Goal: Information Seeking & Learning: Learn about a topic

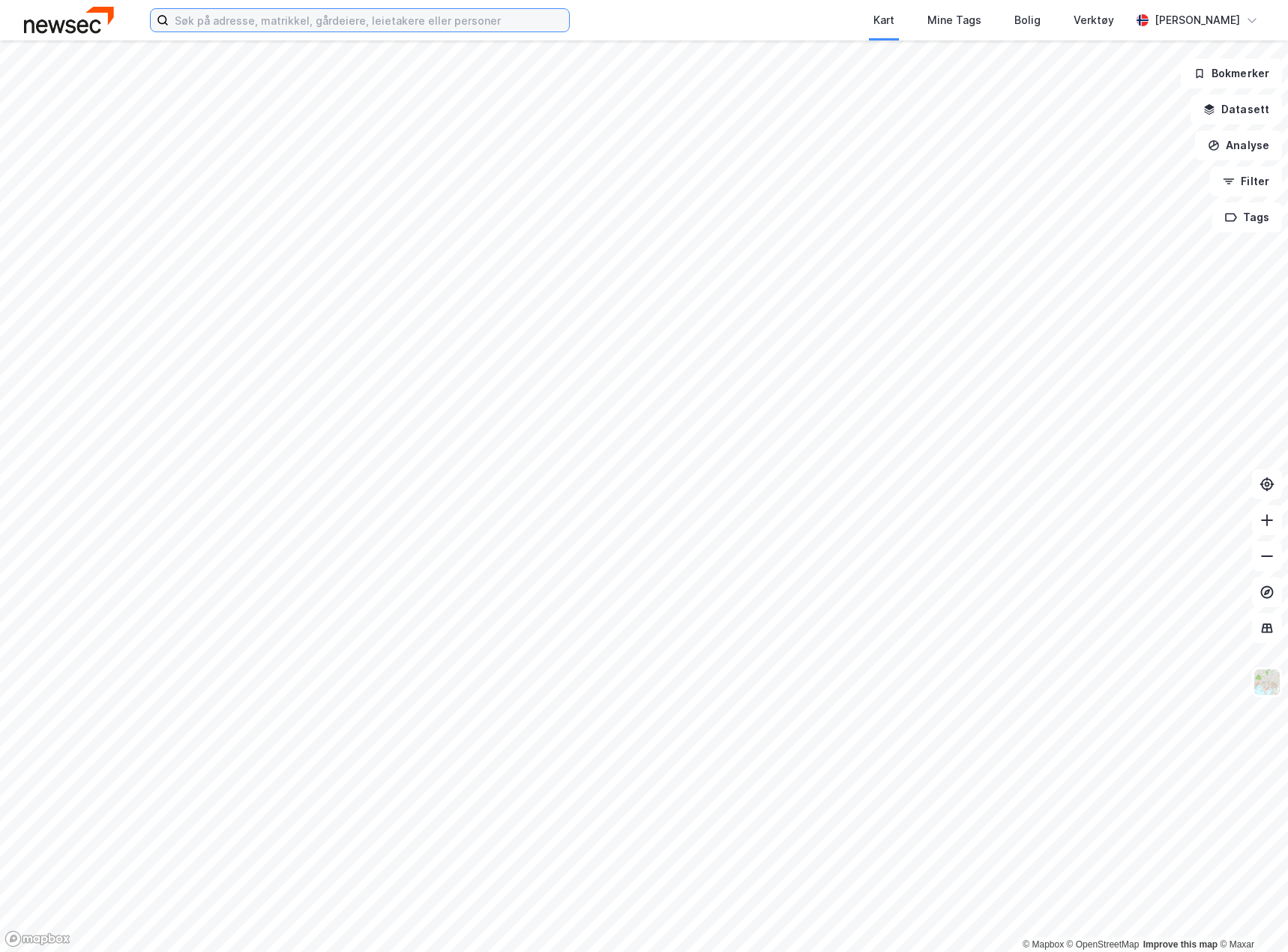
click at [229, 16] on input at bounding box center [369, 20] width 401 height 23
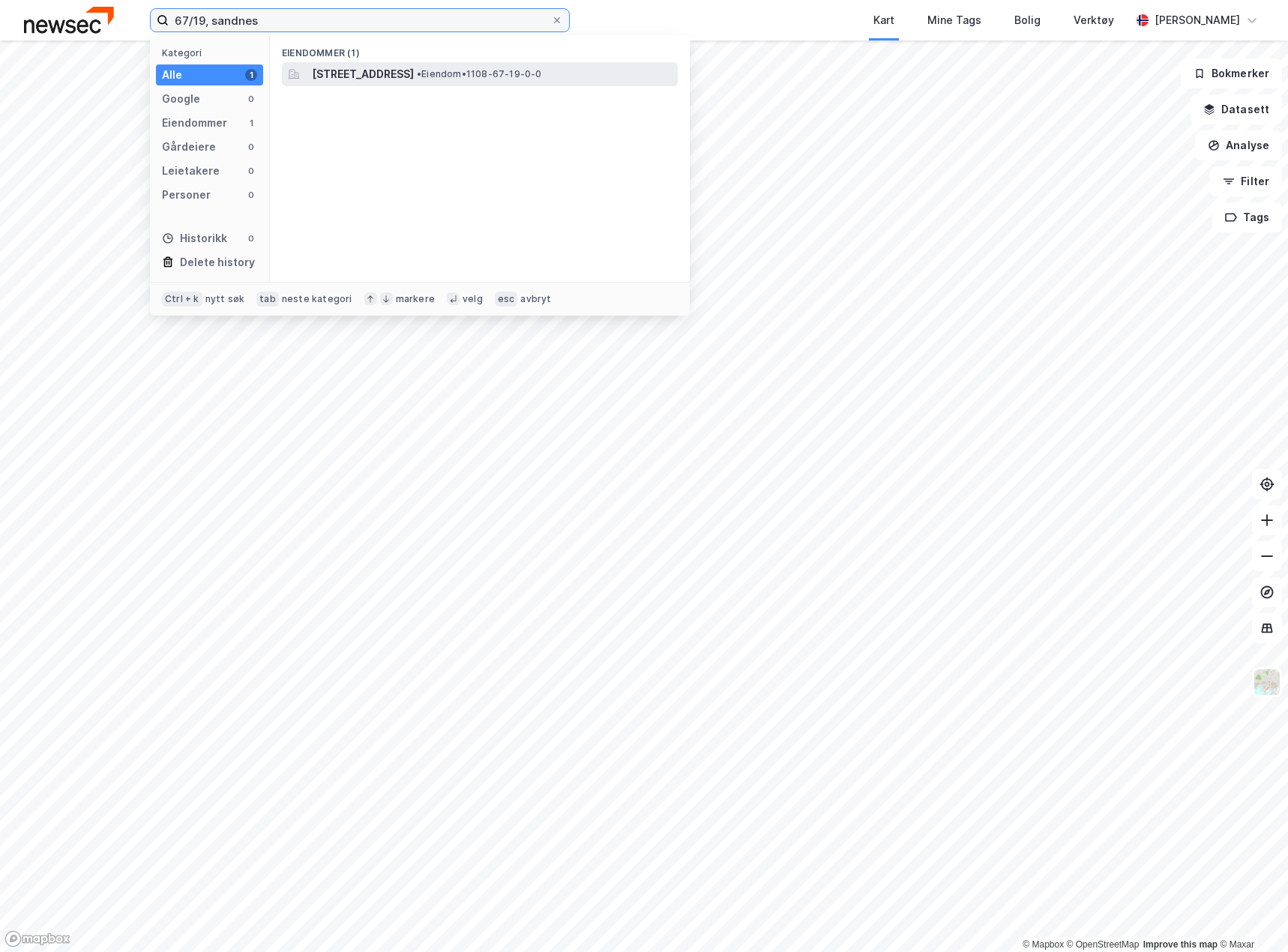
type input "67/19, sandnes"
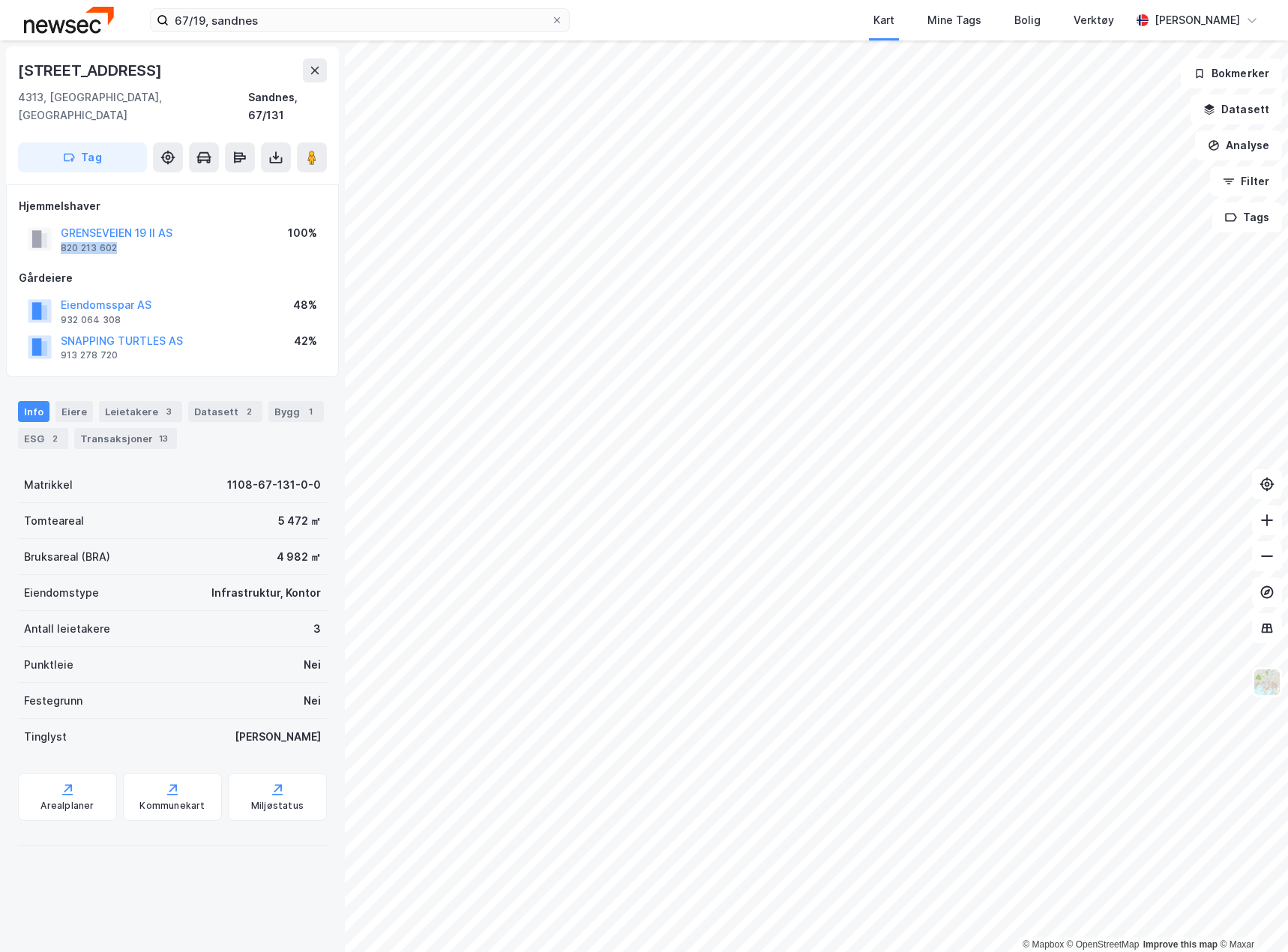
drag, startPoint x: 99, startPoint y: 234, endPoint x: 59, endPoint y: 236, distance: 40.0
click at [59, 236] on div "GRENSEVEIEN 19 II AS 820 213 602" at bounding box center [101, 238] width 145 height 30
copy div "820 213 602"
click at [29, 428] on div "ESG 2" at bounding box center [43, 438] width 50 height 21
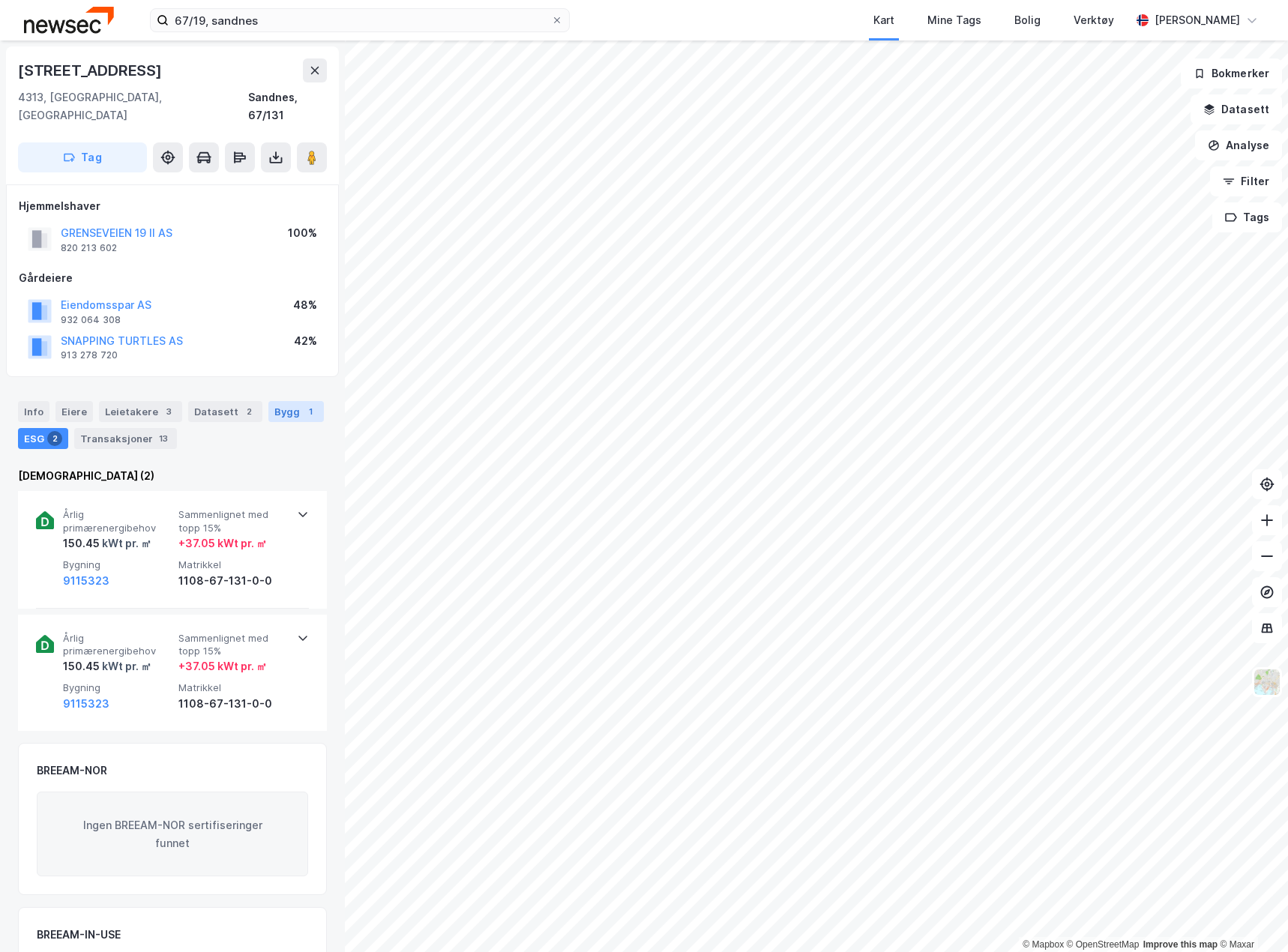
click at [284, 402] on div "Bygg 1" at bounding box center [295, 412] width 55 height 21
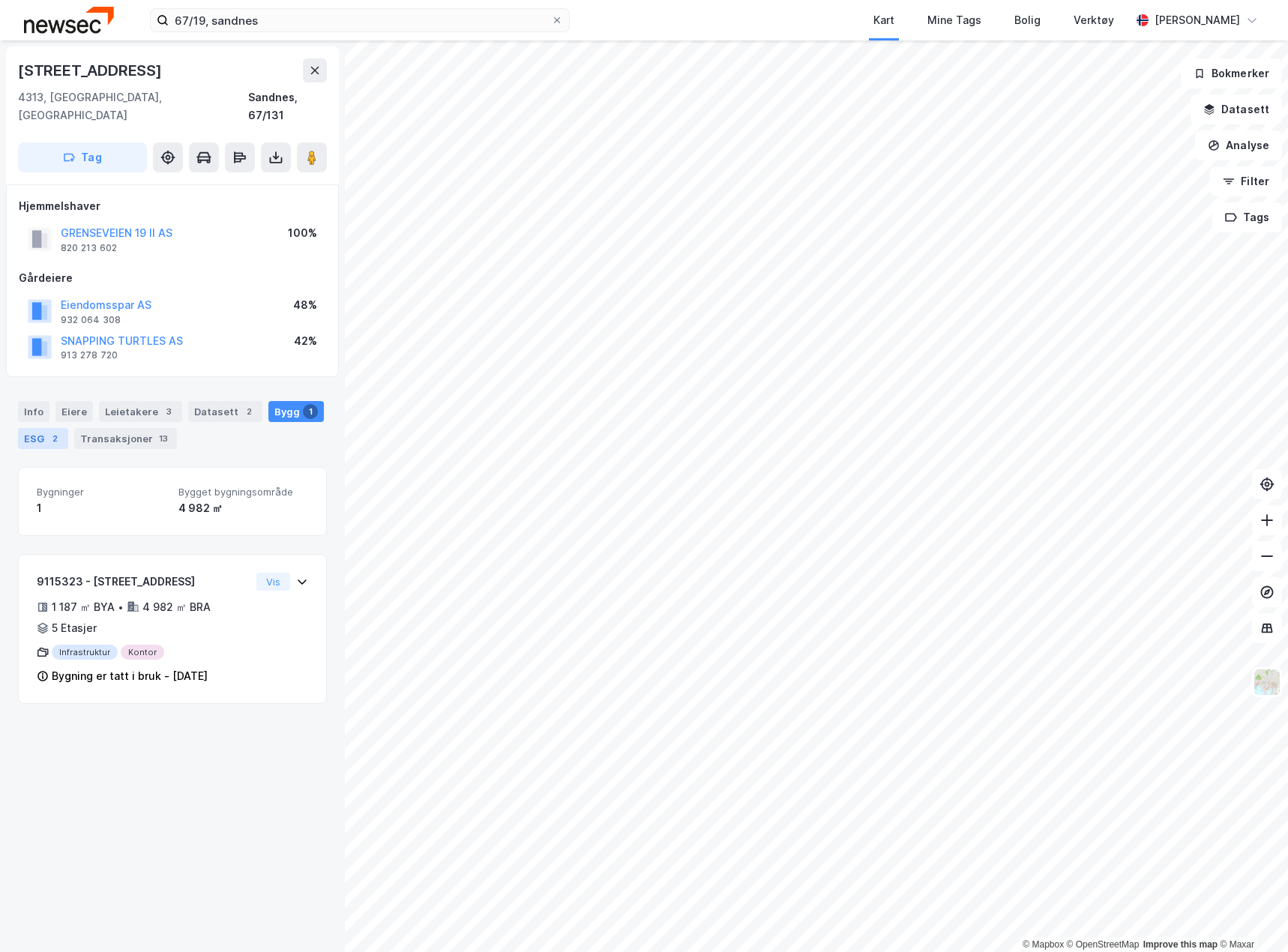
click at [47, 432] on div "2" at bounding box center [54, 439] width 15 height 15
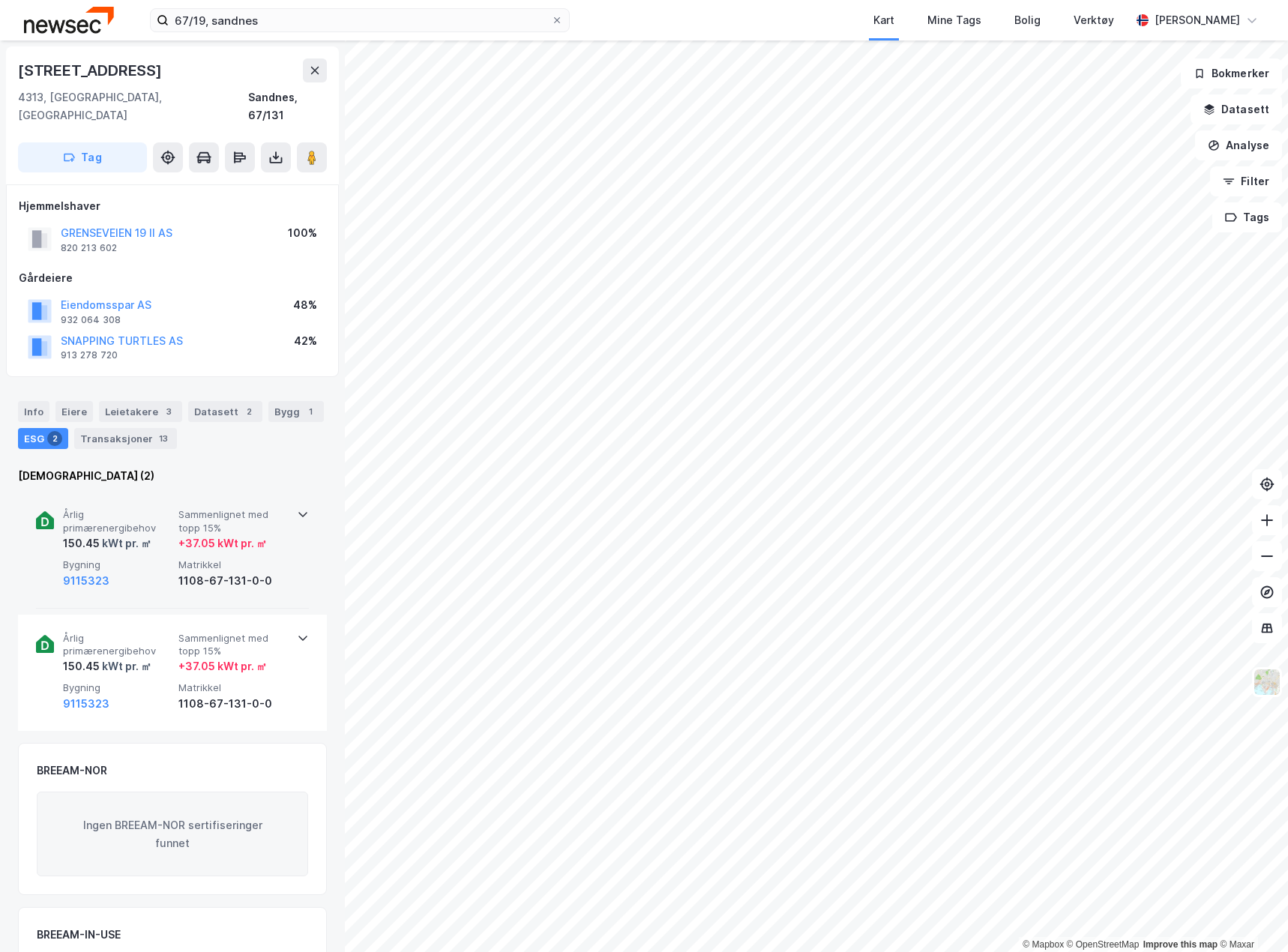
click at [137, 572] on div "9115323" at bounding box center [117, 581] width 110 height 18
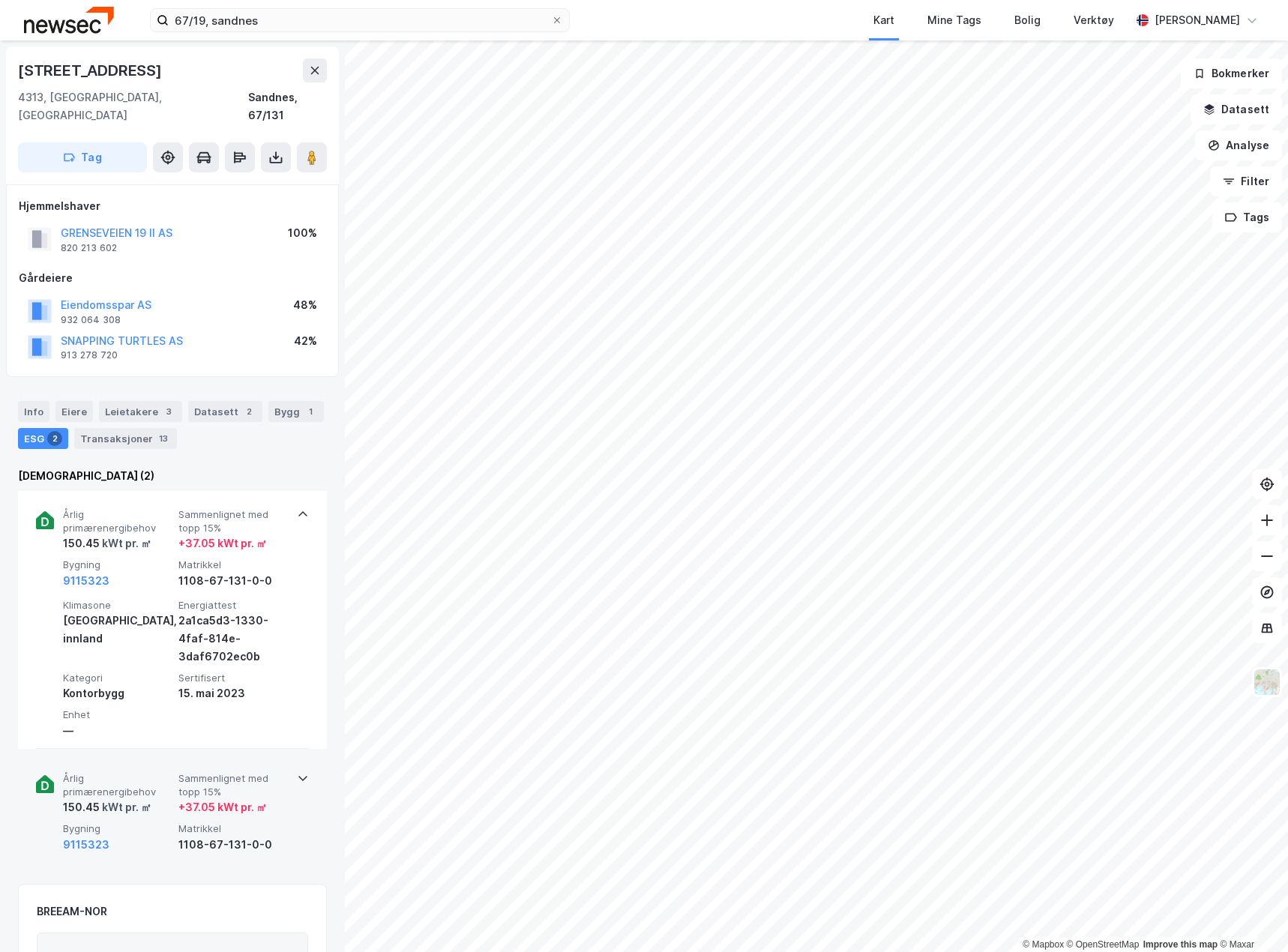
click at [171, 843] on div "Årlig primærenergibehov 150.45 kWt pr. ㎡ Sammenlignet med topp 15% + 37.05 kWt …" at bounding box center [172, 813] width 273 height 116
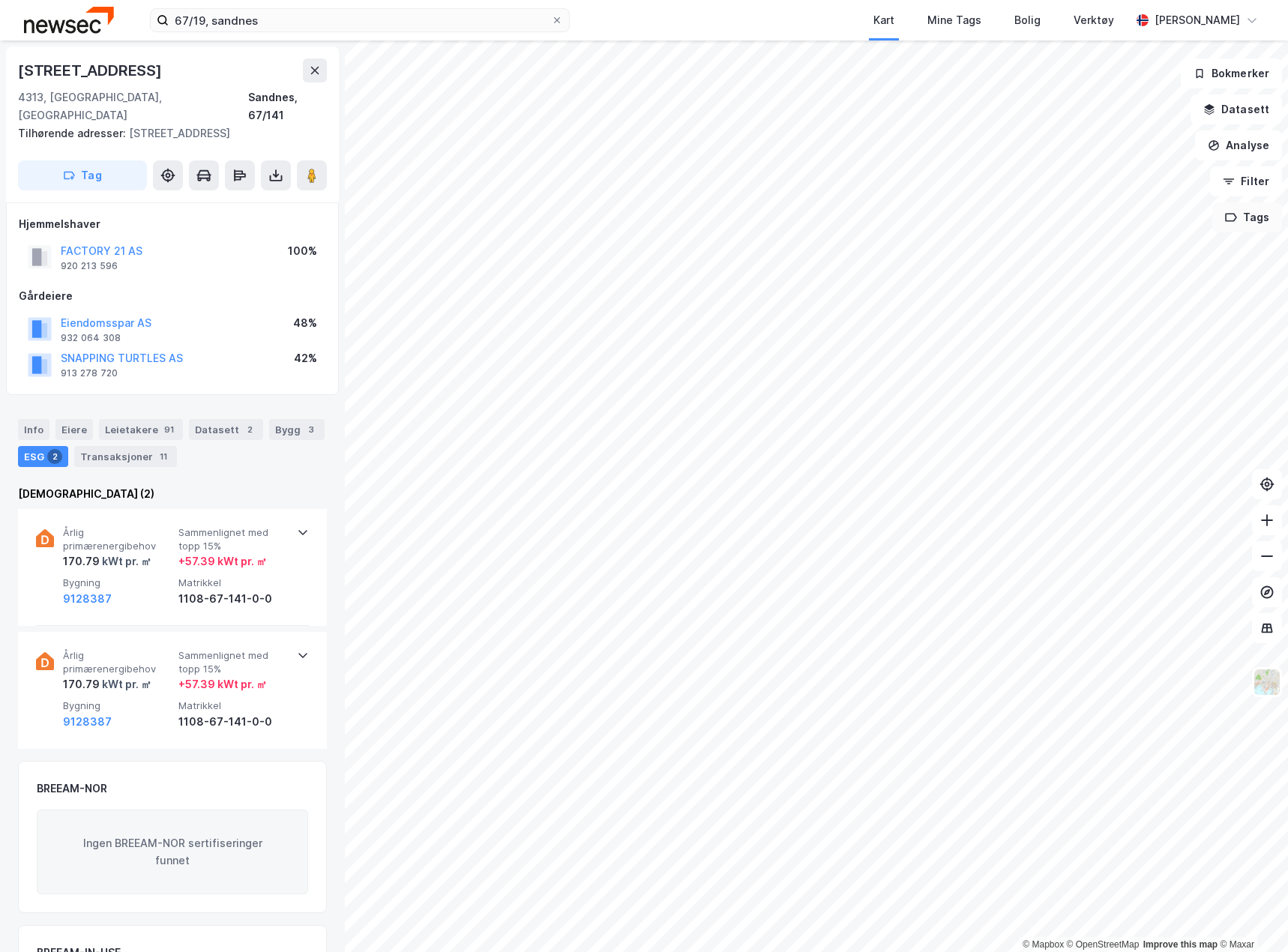
scroll to position [5, 0]
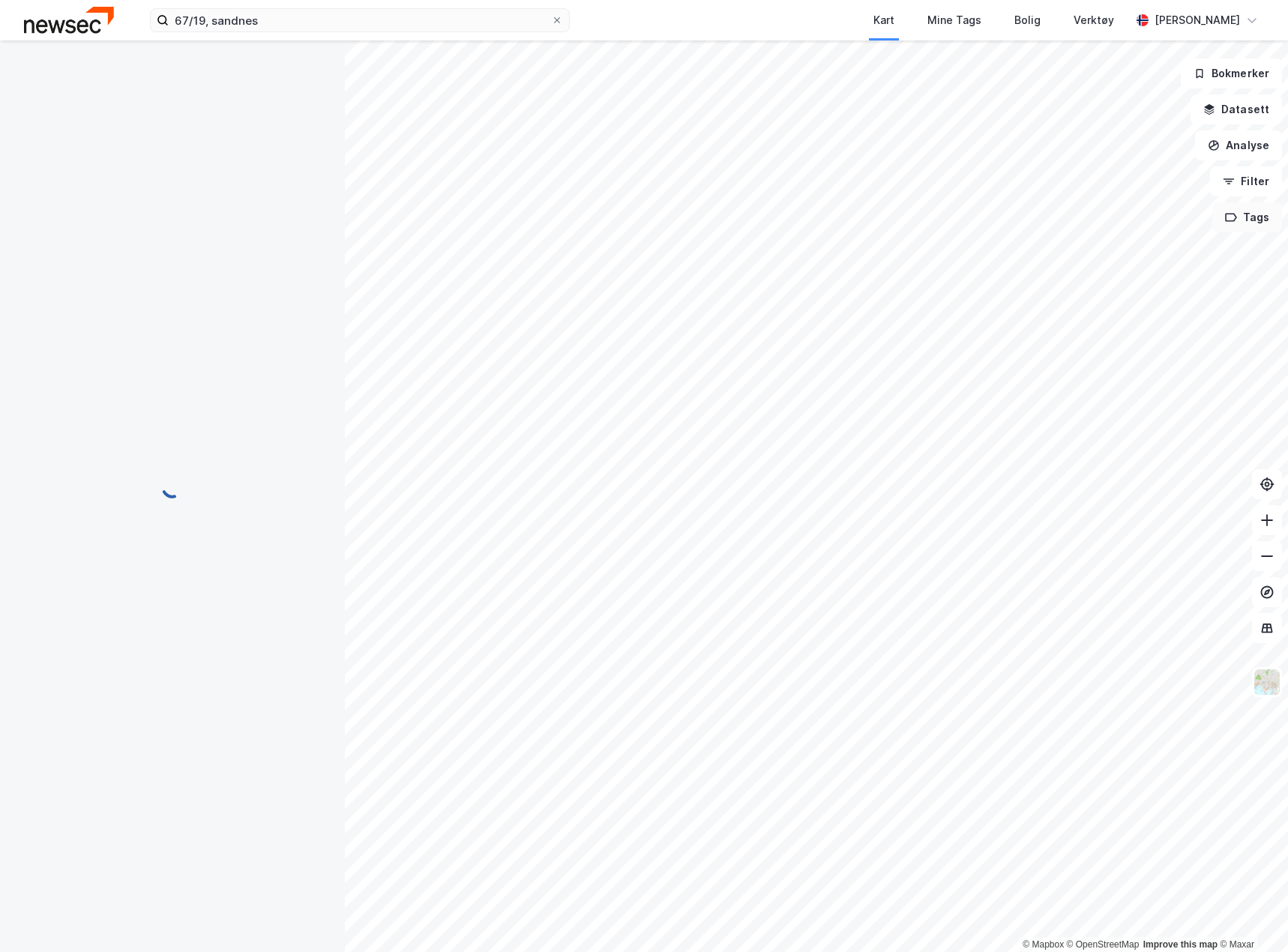
scroll to position [5, 0]
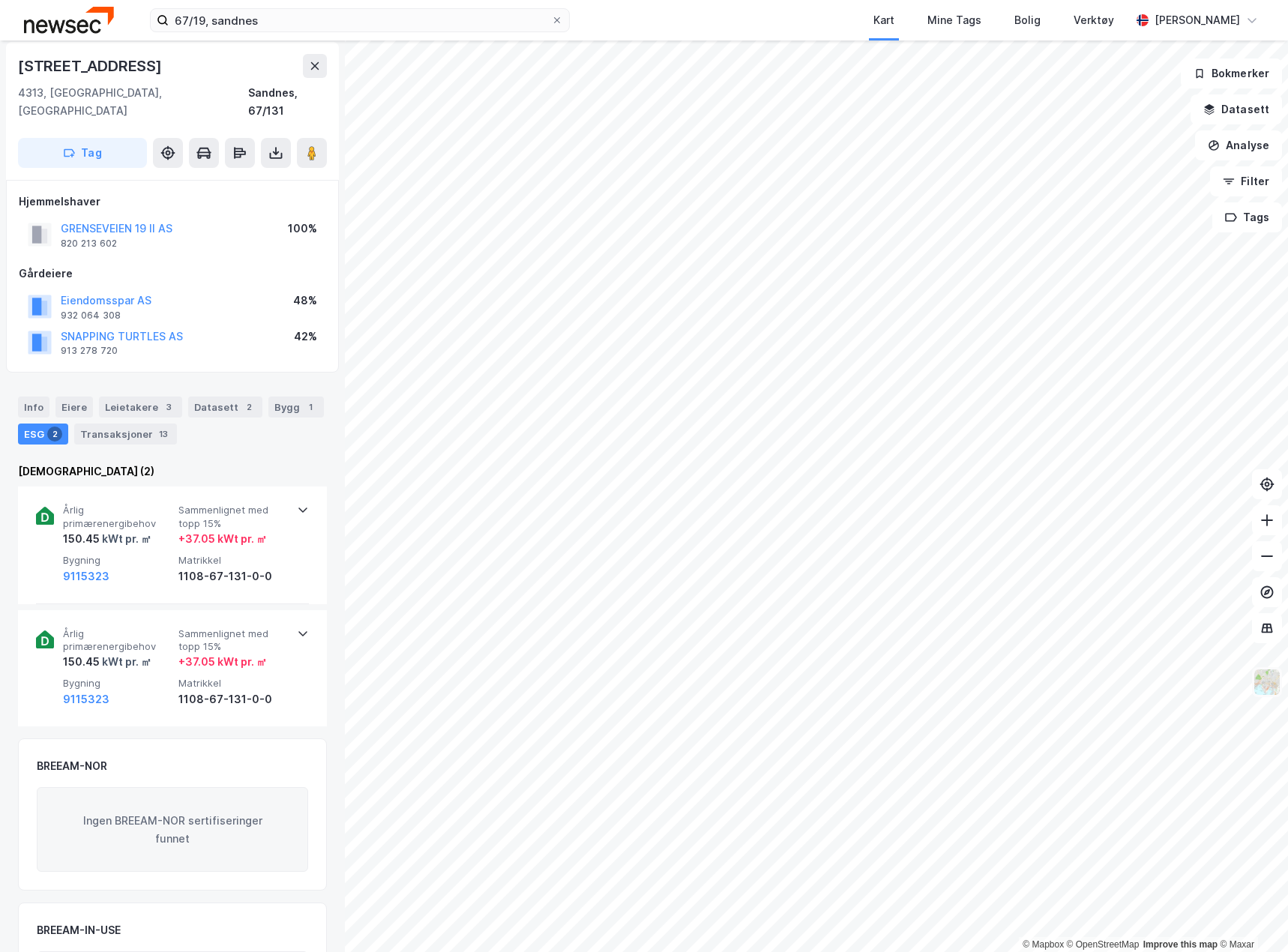
click at [1256, 685] on img at bounding box center [1266, 682] width 28 height 28
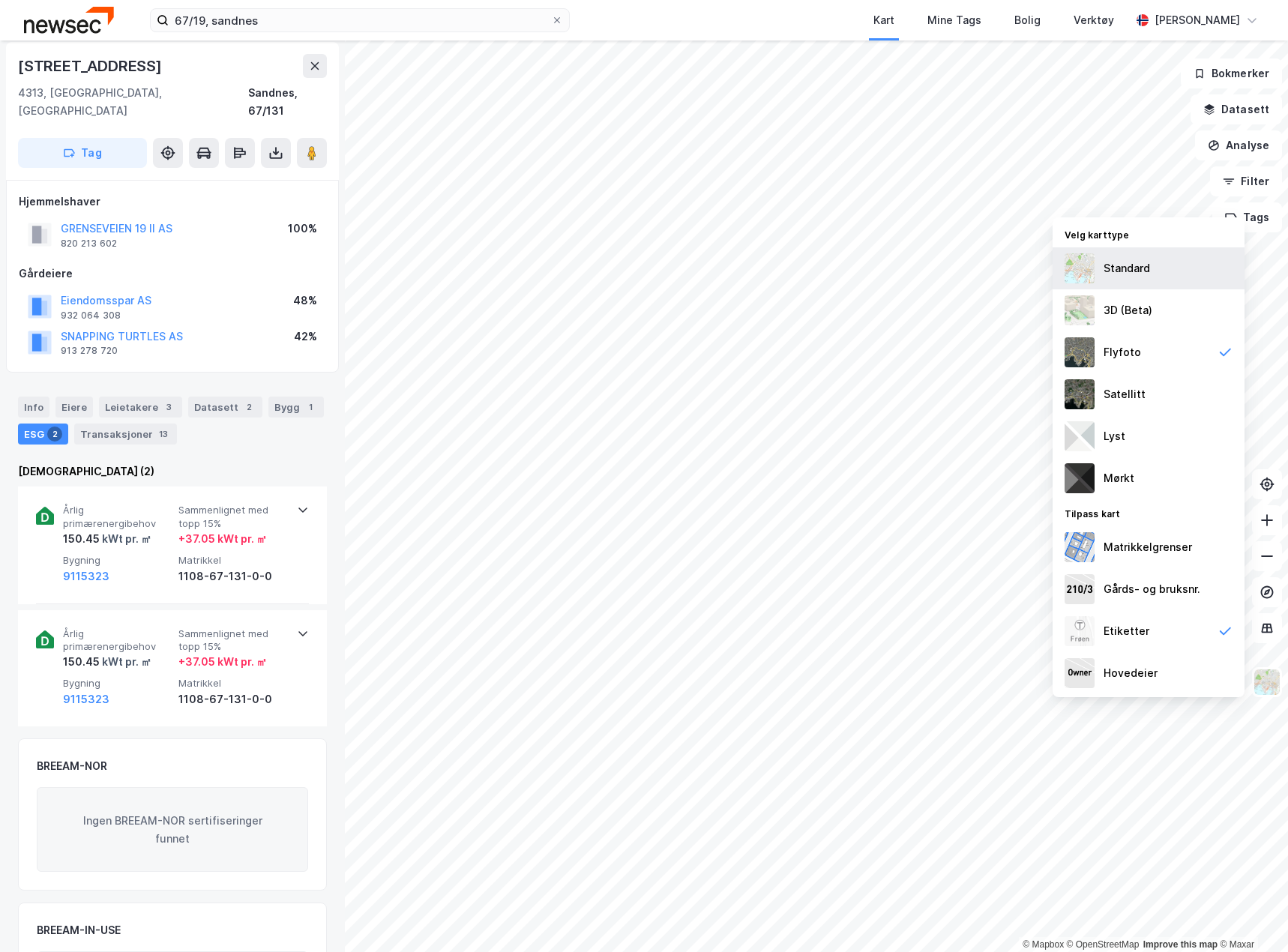
click at [1174, 277] on div "Standard" at bounding box center [1148, 268] width 192 height 42
click at [1277, 691] on img at bounding box center [1266, 682] width 28 height 28
